Goal: Register for event/course

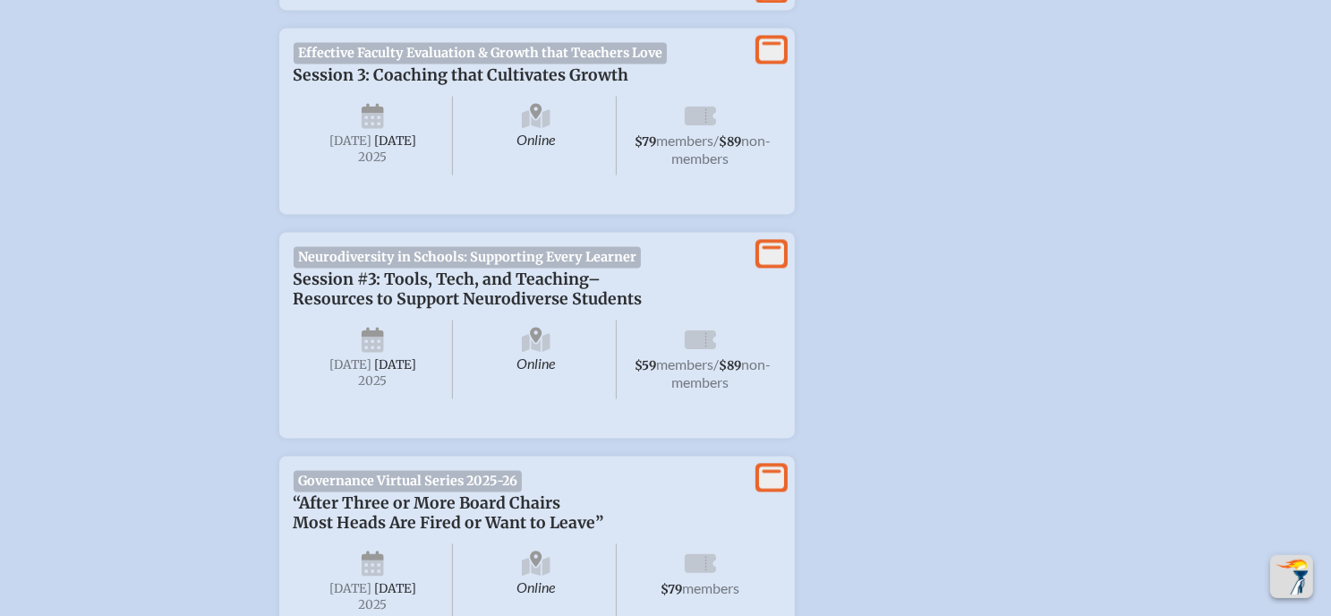
scroll to position [3633, 0]
type input "[EMAIL_ADDRESS][DOMAIN_NAME]"
click at [771, 139] on span "$79 members / $89 non-members" at bounding box center [700, 137] width 160 height 79
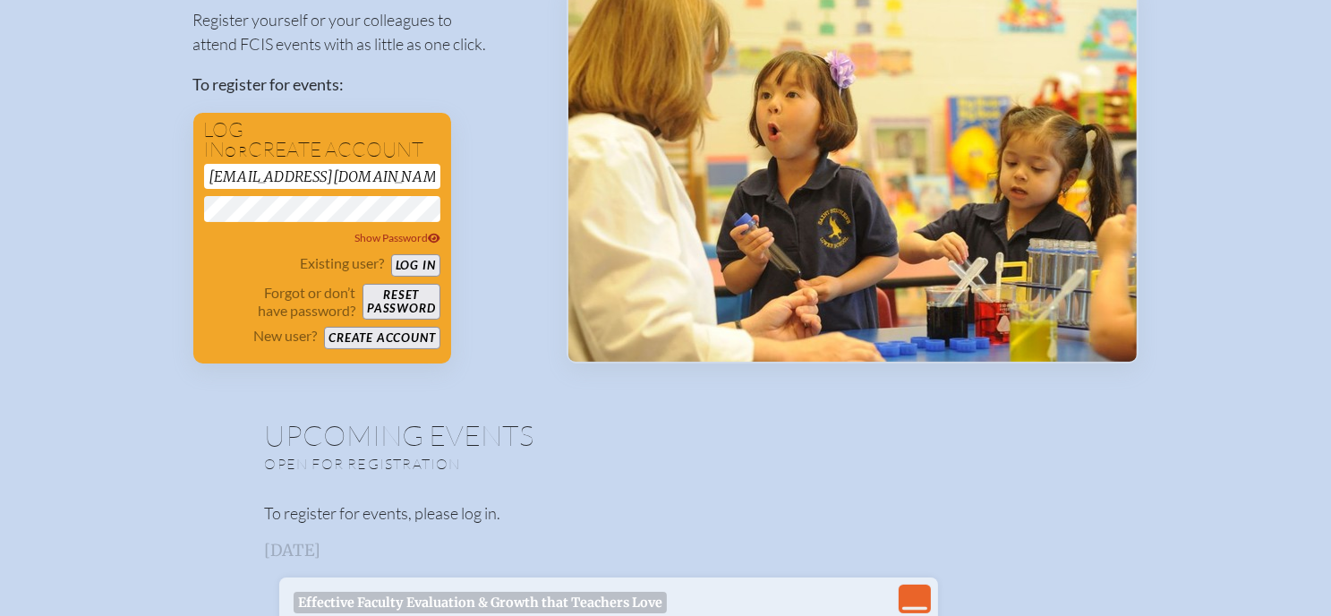
scroll to position [210, 0]
click at [424, 271] on button "Log in" at bounding box center [415, 266] width 49 height 22
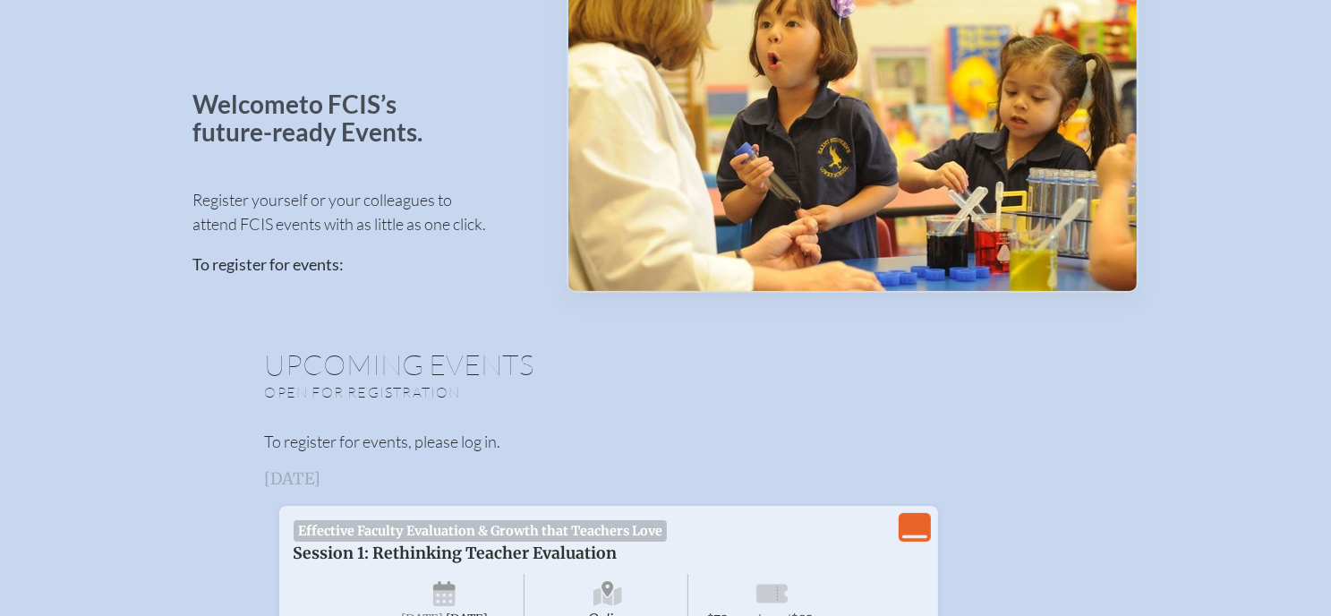
scroll to position [140, 0]
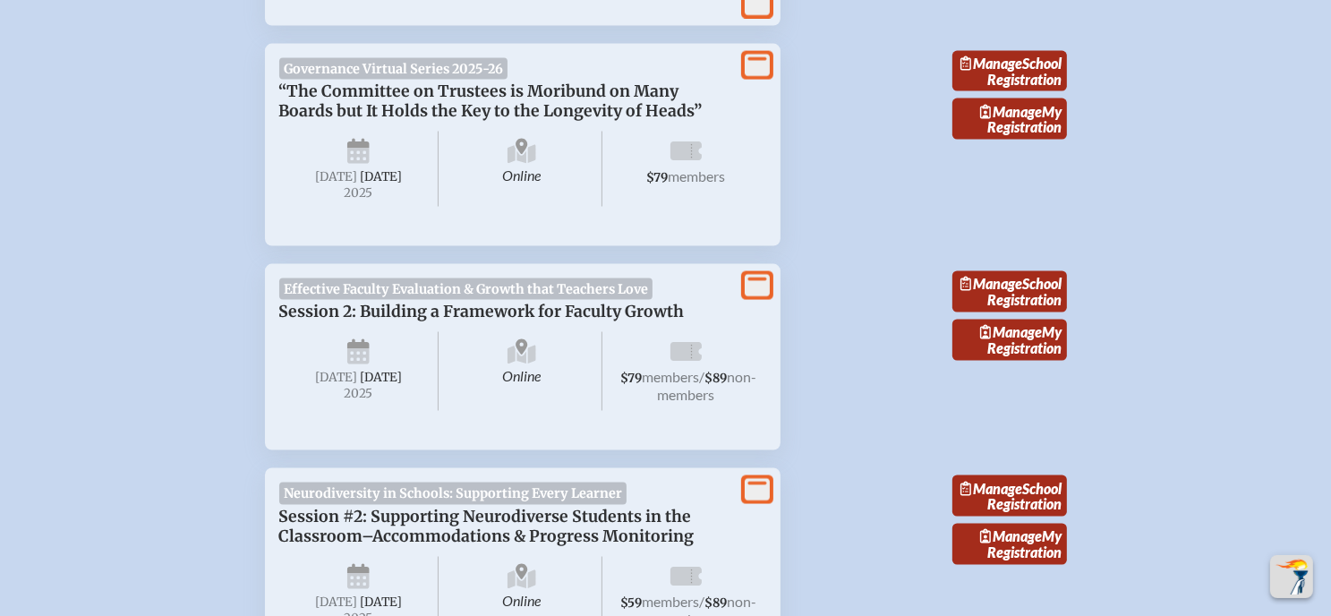
scroll to position [2672, 0]
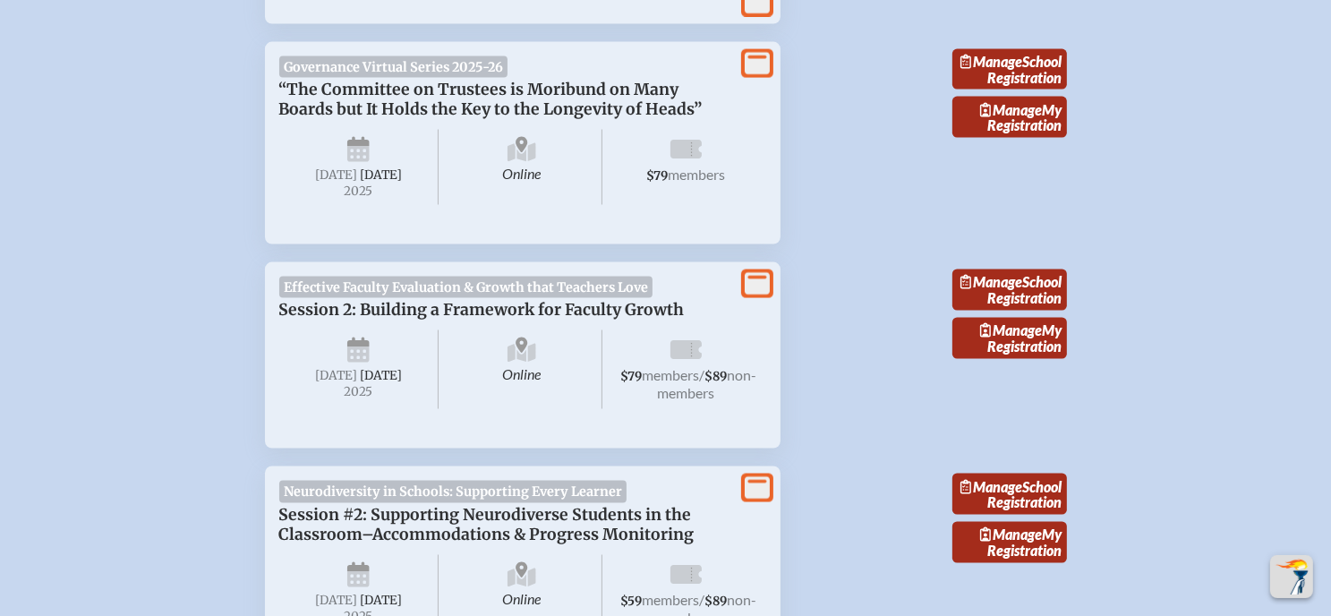
click at [483, 359] on span "Online" at bounding box center [522, 369] width 160 height 79
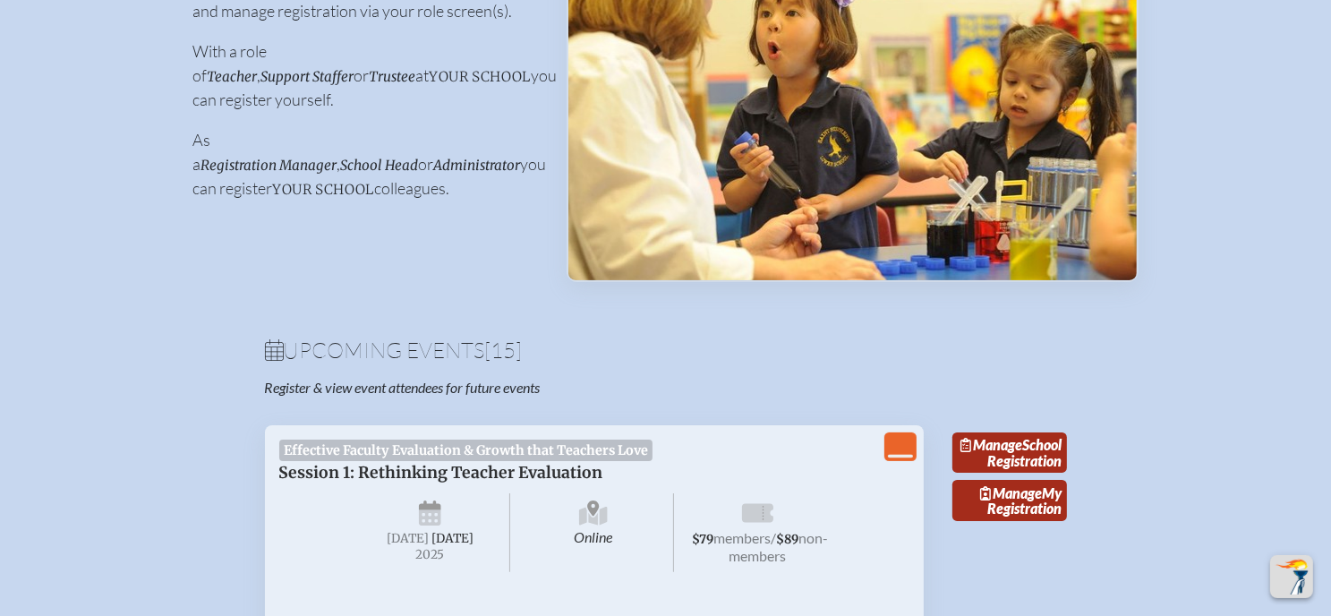
scroll to position [0, 0]
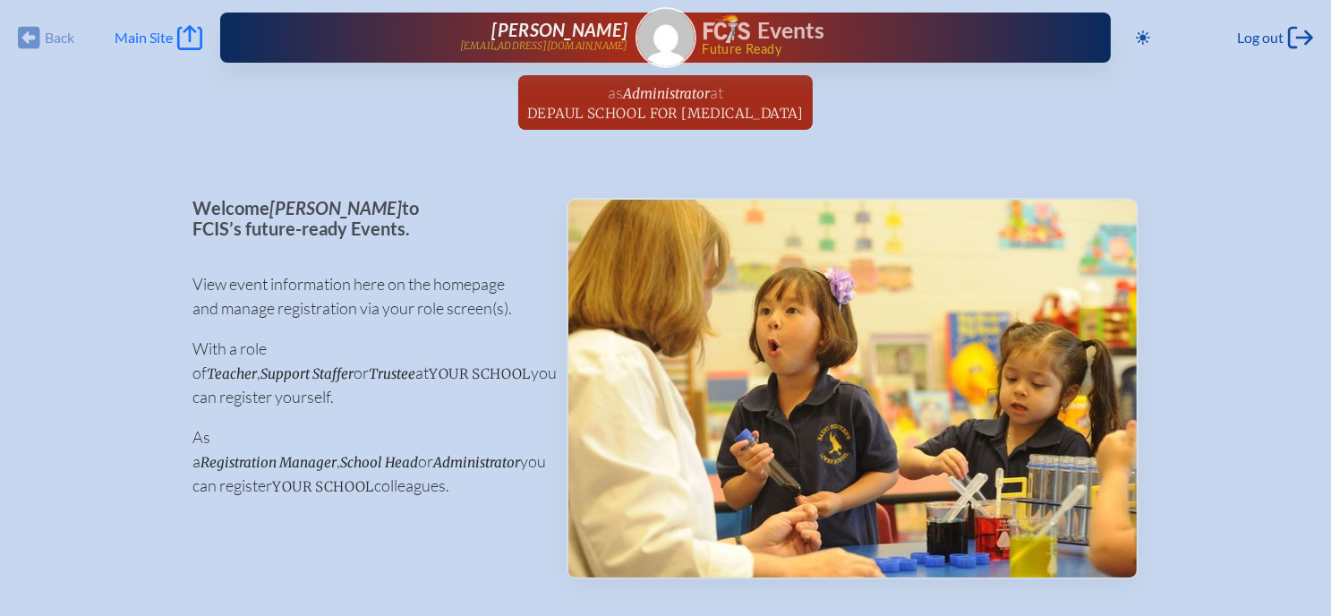
click at [175, 39] on link "Main Site Main Site" at bounding box center [159, 37] width 88 height 25
